Goal: Transaction & Acquisition: Download file/media

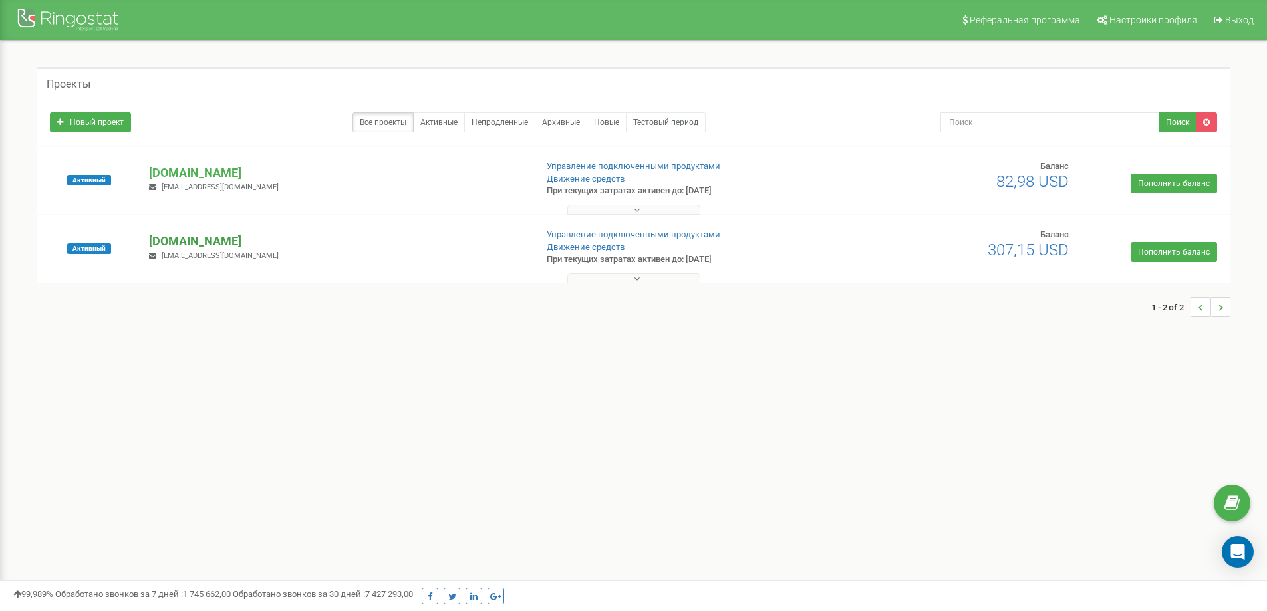
click at [211, 237] on p "[DOMAIN_NAME]" at bounding box center [337, 241] width 376 height 17
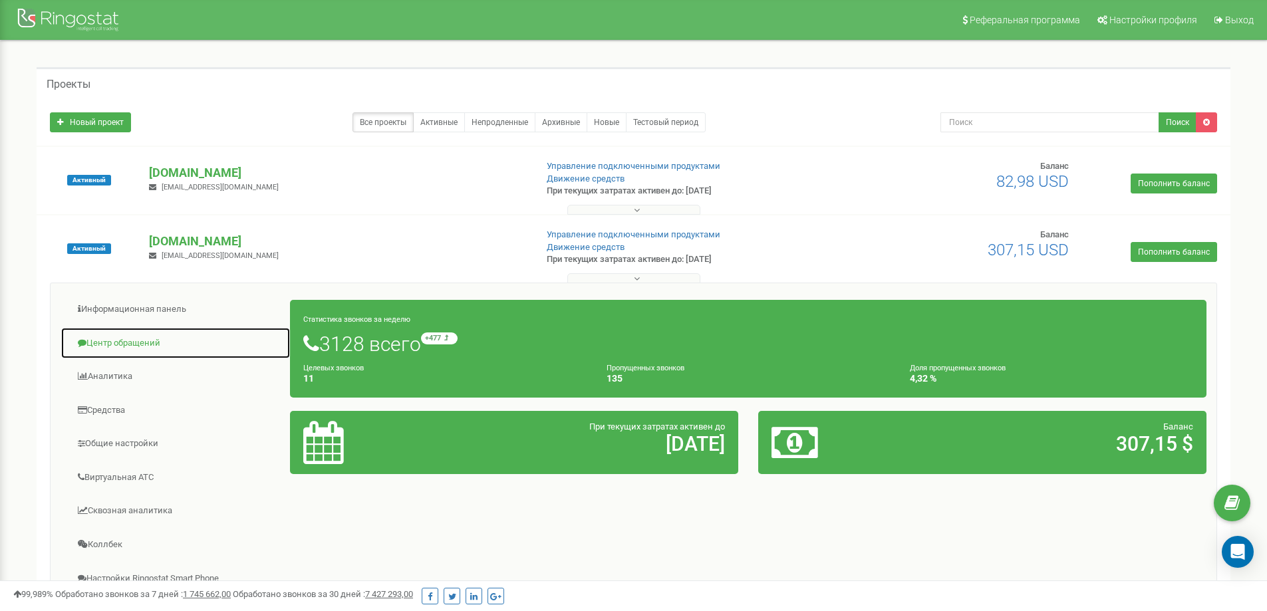
click at [132, 338] on link "Центр обращений" at bounding box center [176, 343] width 230 height 33
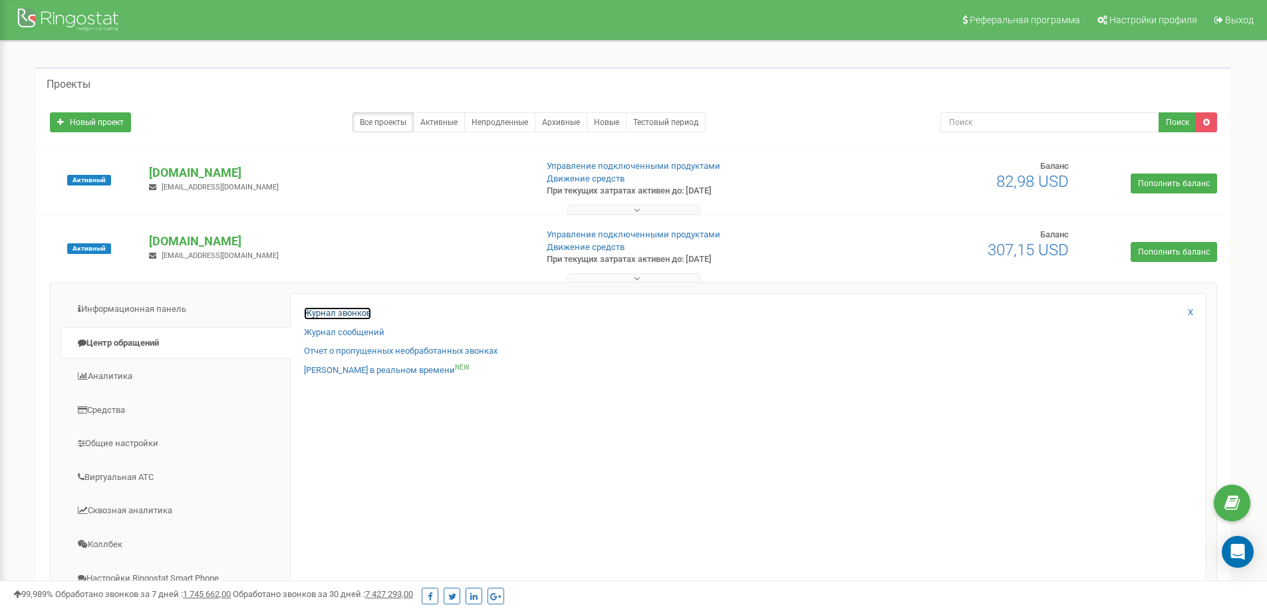
click at [362, 311] on link "Журнал звонков" at bounding box center [337, 313] width 67 height 13
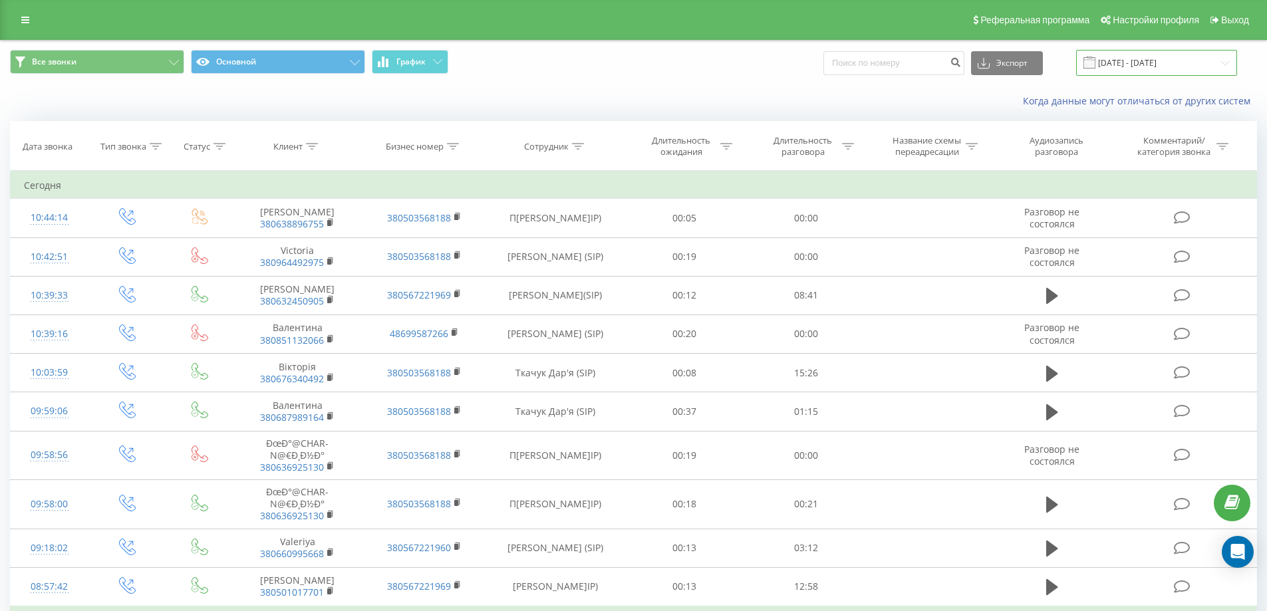
click at [1160, 65] on input "[DATE] - [DATE]" at bounding box center [1156, 63] width 161 height 26
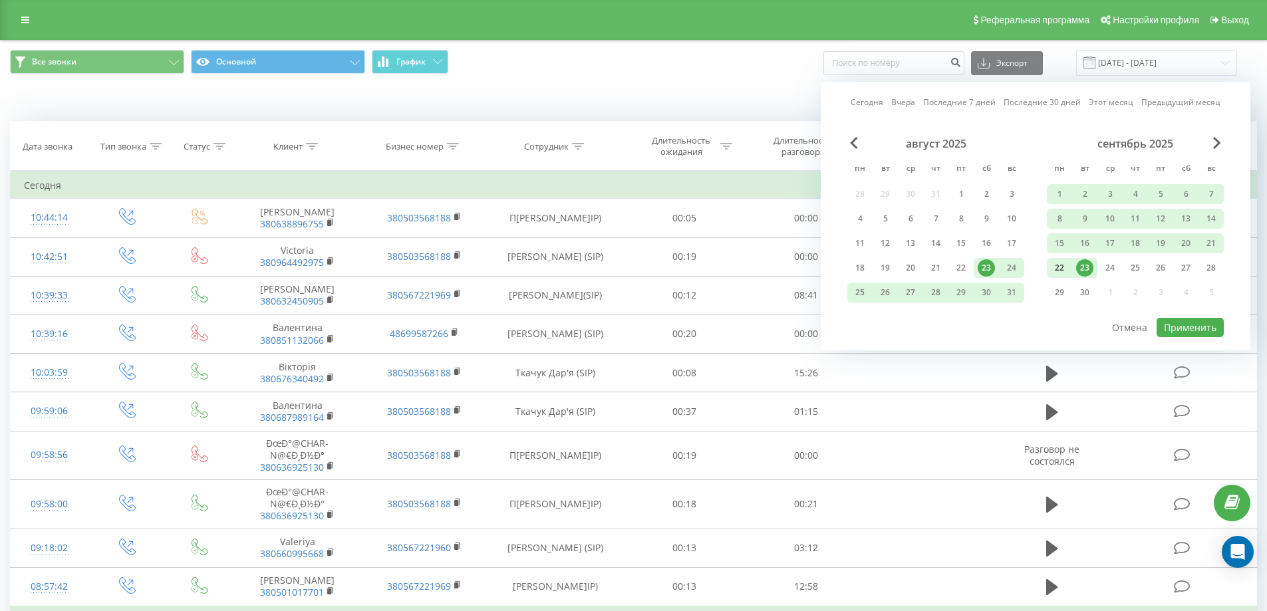
click at [1056, 263] on div "22" at bounding box center [1059, 267] width 17 height 17
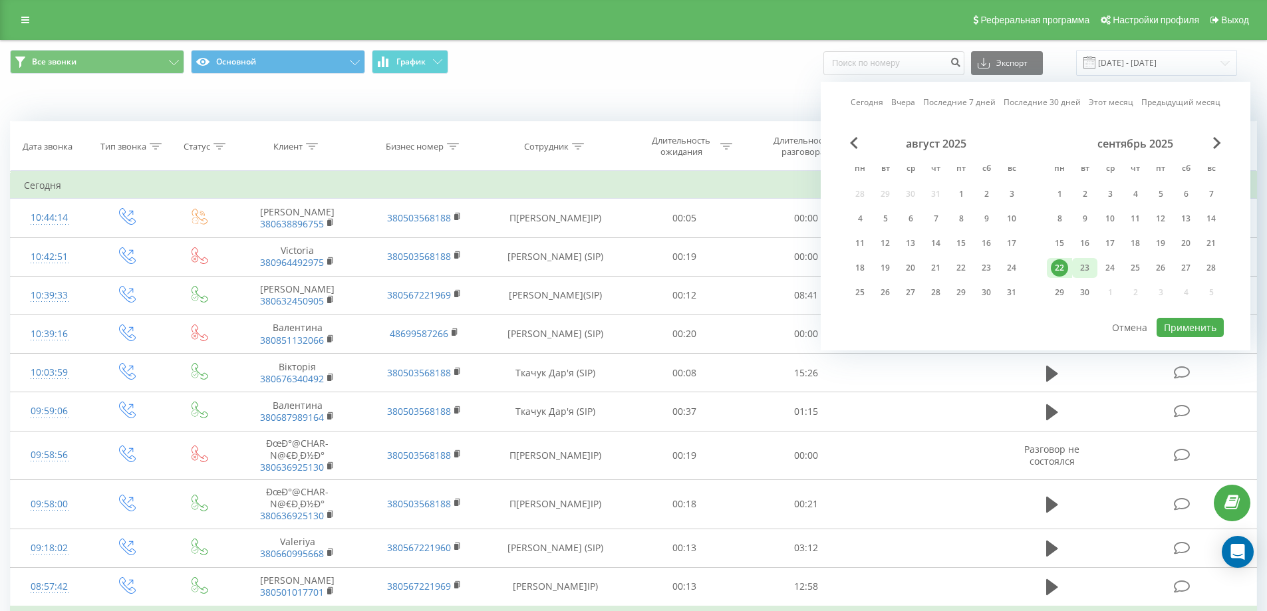
click at [1091, 262] on div "23" at bounding box center [1084, 267] width 17 height 17
click at [1180, 318] on button "Применить" at bounding box center [1189, 327] width 67 height 19
type input "[DATE]025 [DATE]025"
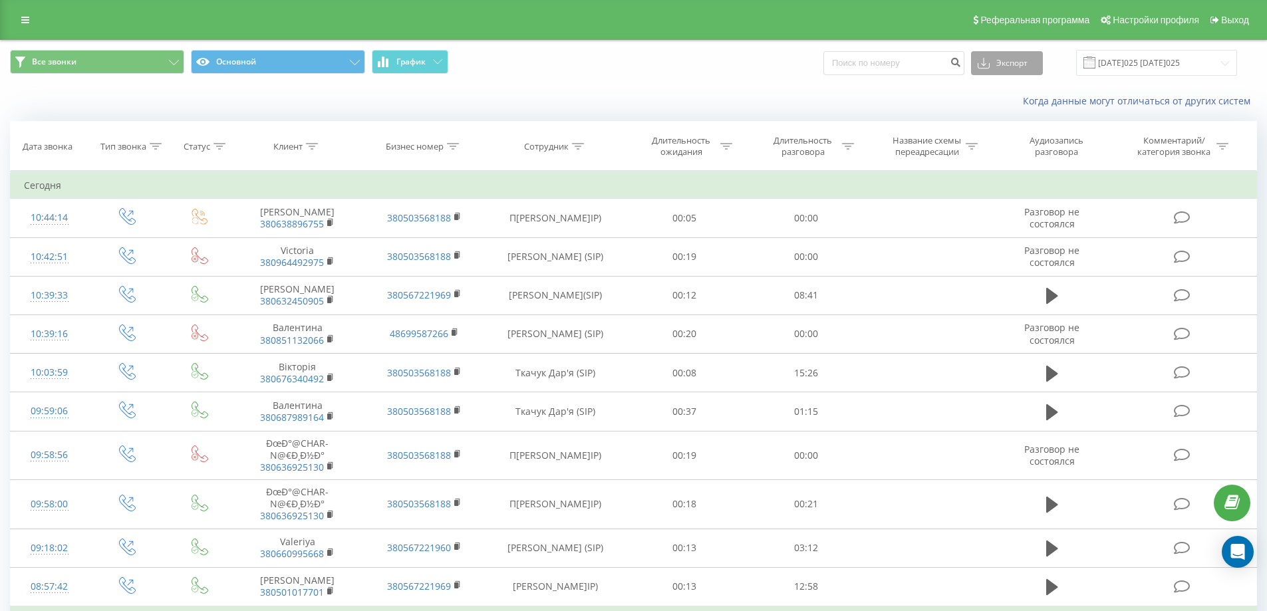
click at [1023, 59] on button "Экспорт" at bounding box center [1007, 63] width 72 height 24
click at [1005, 146] on div ".xlsx" at bounding box center [1006, 136] width 70 height 24
